Goal: Task Accomplishment & Management: Use online tool/utility

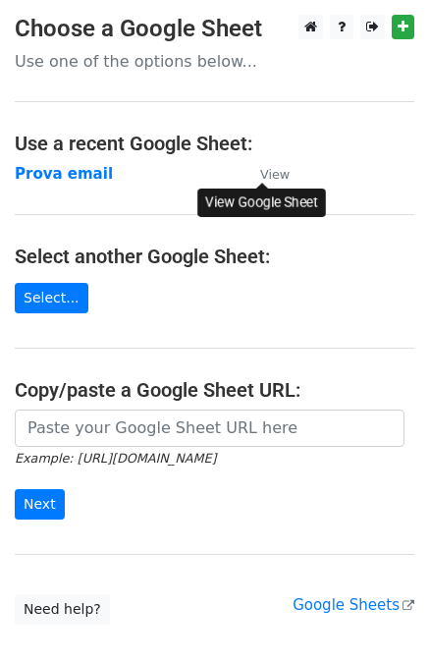
click at [272, 176] on small "View" at bounding box center [274, 174] width 29 height 15
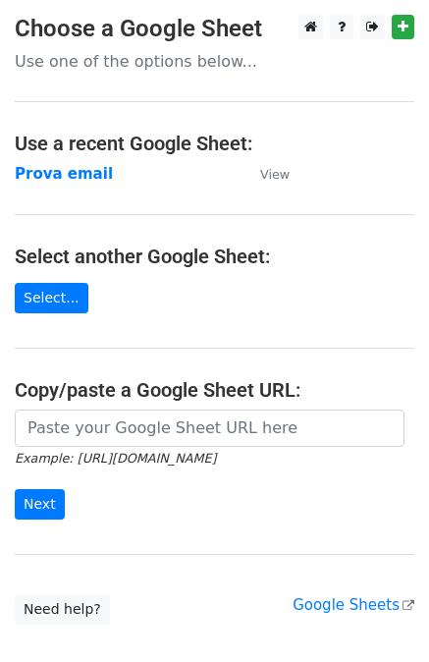
click at [133, 68] on p "Use one of the options below..." at bounding box center [215, 61] width 400 height 21
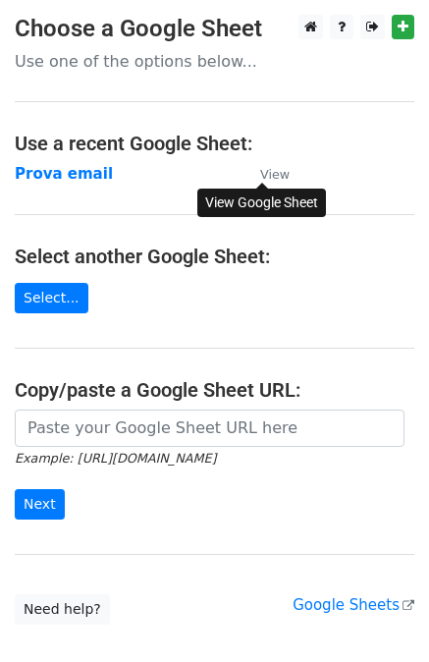
click at [269, 174] on small "View" at bounding box center [274, 174] width 29 height 15
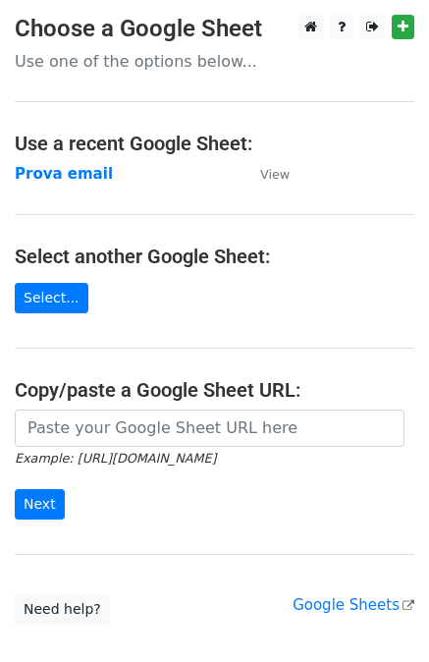
click at [157, 68] on p "Use one of the options below..." at bounding box center [215, 61] width 400 height 21
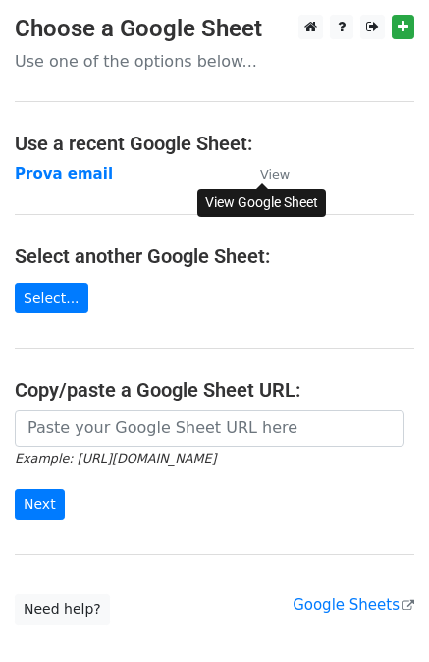
click at [263, 167] on small "View" at bounding box center [274, 174] width 29 height 15
click at [45, 303] on link "Select..." at bounding box center [52, 298] width 74 height 30
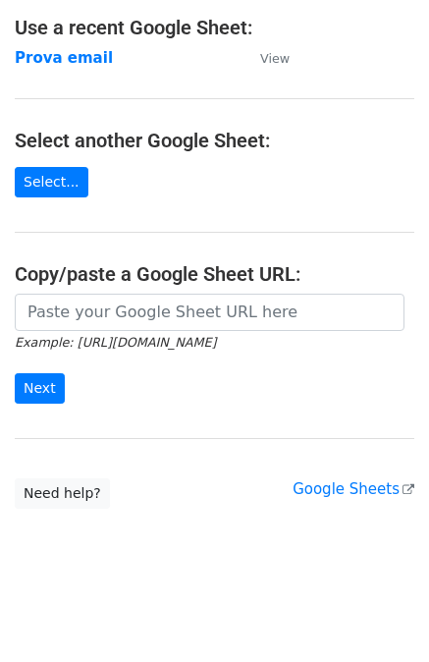
scroll to position [117, 0]
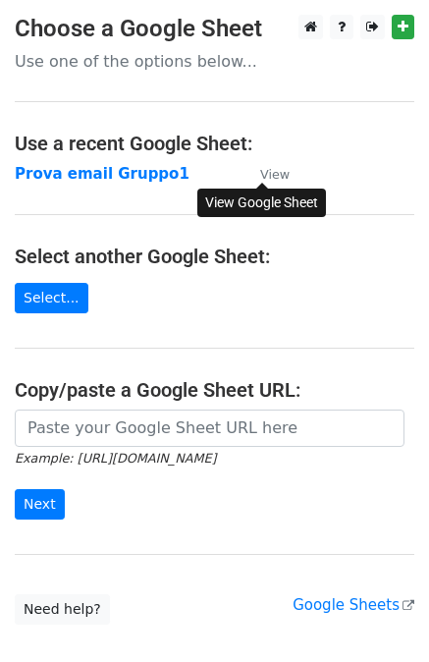
click at [276, 173] on small "View" at bounding box center [274, 174] width 29 height 15
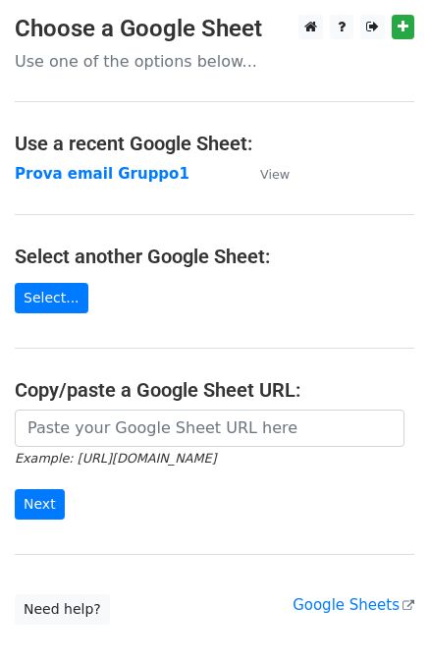
click at [93, 199] on main "Choose a Google Sheet Use one of the options below... Use a recent Google Sheet…" at bounding box center [214, 320] width 429 height 610
click at [31, 310] on link "Select..." at bounding box center [52, 298] width 74 height 30
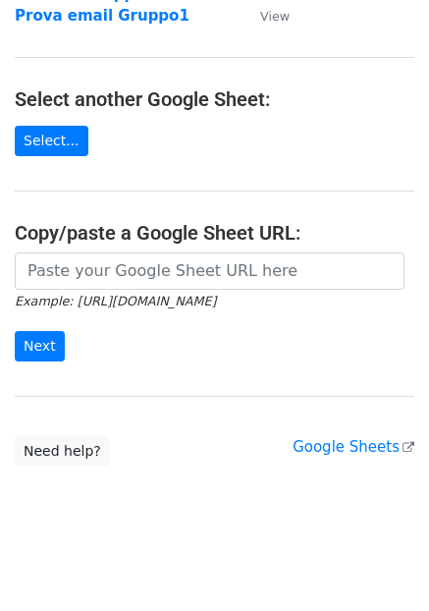
scroll to position [190, 0]
